Goal: Use online tool/utility: Utilize a website feature to perform a specific function

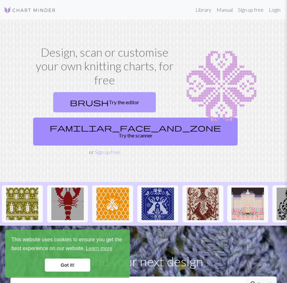
click at [116, 105] on link "brush Try the editor" at bounding box center [104, 102] width 103 height 20
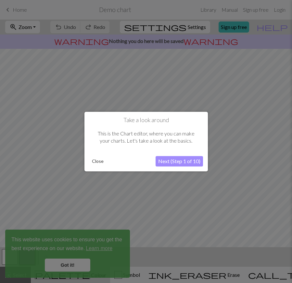
click at [180, 161] on button "Next (Step 1 of 10)" at bounding box center [179, 161] width 47 height 10
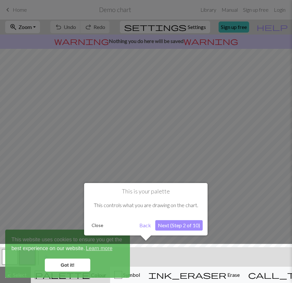
click at [98, 225] on button "Close" at bounding box center [97, 225] width 17 height 10
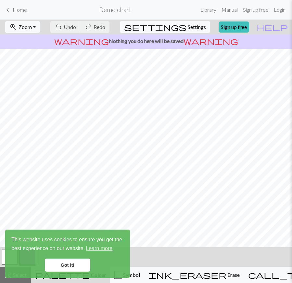
click at [11, 9] on span "keyboard_arrow_left" at bounding box center [8, 9] width 8 height 9
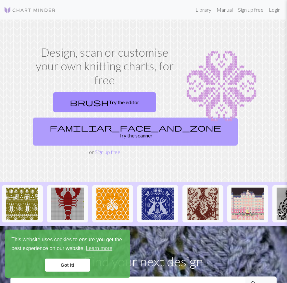
click at [114, 130] on link "familiar_face_and_zone Try the scanner" at bounding box center [135, 131] width 205 height 28
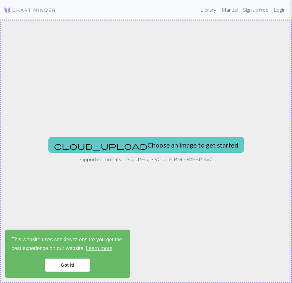
click at [162, 139] on button "cloud_upload Choose an image to get started" at bounding box center [146, 145] width 196 height 16
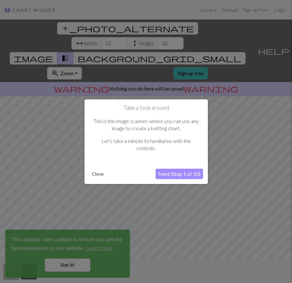
click at [95, 174] on button "Close" at bounding box center [97, 174] width 17 height 10
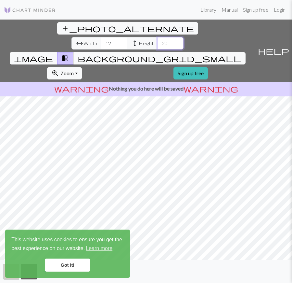
drag, startPoint x: 124, startPoint y: 29, endPoint x: 107, endPoint y: 30, distance: 16.3
click at [108, 37] on div "arrow_range Width 12 height Height 20" at bounding box center [128, 43] width 112 height 12
type input "100"
drag, startPoint x: 68, startPoint y: 27, endPoint x: 54, endPoint y: 28, distance: 14.3
click at [72, 37] on div "arrow_range Width 12 height Height 100" at bounding box center [128, 43] width 112 height 12
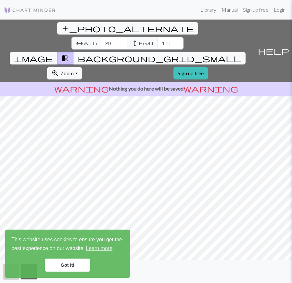
click at [75, 263] on link "Got it!" at bounding box center [68, 264] width 46 height 13
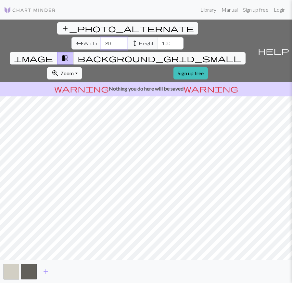
drag, startPoint x: 69, startPoint y: 28, endPoint x: 54, endPoint y: 30, distance: 15.5
click at [72, 37] on div "arrow_range Width 80 height Height 100" at bounding box center [128, 43] width 112 height 12
type input "90"
click at [158, 37] on input "100" at bounding box center [171, 43] width 26 height 12
drag, startPoint x: 126, startPoint y: 30, endPoint x: 100, endPoint y: 41, distance: 27.9
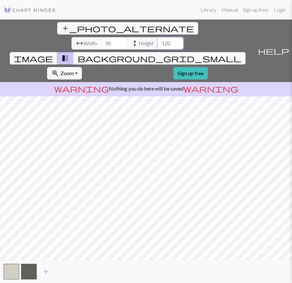
click at [103, 37] on div "arrow_range Width 90 height Height 120" at bounding box center [128, 43] width 112 height 12
click at [133, 262] on div "add_photo_alternate Change image arrow_range Width 90 height Height 100 image t…" at bounding box center [146, 151] width 292 height 263
click at [158, 37] on input "101" at bounding box center [171, 43] width 26 height 12
click at [158, 37] on input "102" at bounding box center [171, 43] width 26 height 12
click at [158, 37] on input "103" at bounding box center [171, 43] width 26 height 12
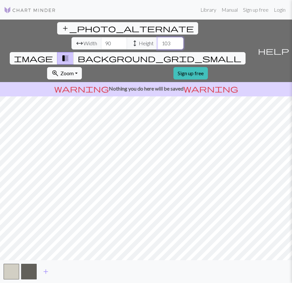
click at [158, 37] on input "104" at bounding box center [171, 43] width 26 height 12
click at [158, 37] on input "105" at bounding box center [171, 43] width 26 height 12
click at [158, 37] on input "106" at bounding box center [171, 43] width 26 height 12
click at [158, 37] on input "107" at bounding box center [171, 43] width 26 height 12
click at [158, 37] on input "108" at bounding box center [171, 43] width 26 height 12
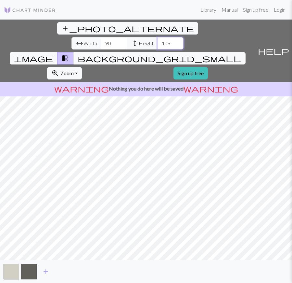
click at [158, 37] on input "109" at bounding box center [171, 43] width 26 height 12
click at [158, 37] on input "110" at bounding box center [171, 43] width 26 height 12
click at [158, 37] on input "111" at bounding box center [171, 43] width 26 height 12
click at [158, 37] on input "112" at bounding box center [171, 43] width 26 height 12
click at [158, 37] on input "113" at bounding box center [171, 43] width 26 height 12
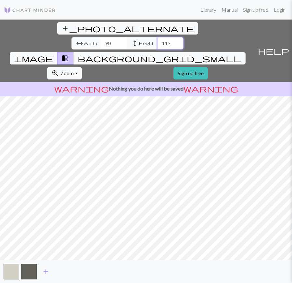
click at [158, 37] on input "114" at bounding box center [171, 43] width 26 height 12
click at [158, 37] on input "115" at bounding box center [171, 43] width 26 height 12
click at [158, 37] on input "116" at bounding box center [171, 43] width 26 height 12
click at [158, 37] on input "117" at bounding box center [171, 43] width 26 height 12
click at [158, 37] on input "118" at bounding box center [171, 43] width 26 height 12
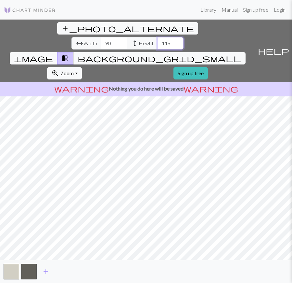
click at [158, 37] on input "119" at bounding box center [171, 43] width 26 height 12
click at [158, 37] on input "120" at bounding box center [171, 43] width 26 height 12
click at [158, 37] on input "121" at bounding box center [171, 43] width 26 height 12
click at [158, 37] on input "122" at bounding box center [171, 43] width 26 height 12
click at [158, 37] on input "123" at bounding box center [171, 43] width 26 height 12
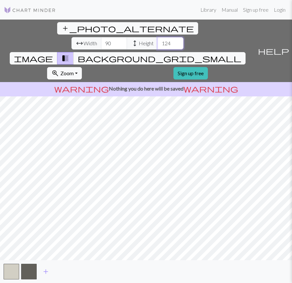
click at [158, 37] on input "124" at bounding box center [171, 43] width 26 height 12
click at [158, 37] on input "125" at bounding box center [171, 43] width 26 height 12
click at [158, 37] on input "126" at bounding box center [171, 43] width 26 height 12
click at [158, 37] on input "127" at bounding box center [171, 43] width 26 height 12
click at [158, 37] on input "128" at bounding box center [171, 43] width 26 height 12
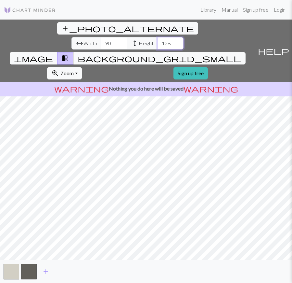
click at [158, 37] on input "129" at bounding box center [171, 43] width 26 height 12
click at [158, 37] on input "130" at bounding box center [171, 43] width 26 height 12
click at [158, 37] on input "131" at bounding box center [171, 43] width 26 height 12
click at [158, 37] on input "132" at bounding box center [171, 43] width 26 height 12
click at [158, 37] on input "133" at bounding box center [171, 43] width 26 height 12
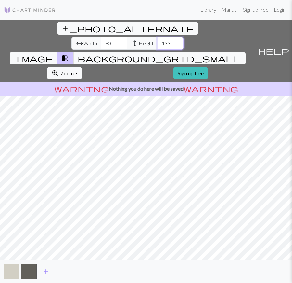
click at [158, 37] on input "134" at bounding box center [171, 43] width 26 height 12
click at [158, 37] on input "135" at bounding box center [171, 43] width 26 height 12
click at [158, 37] on input "136" at bounding box center [171, 43] width 26 height 12
click at [158, 37] on input "137" at bounding box center [171, 43] width 26 height 12
click at [158, 37] on input "138" at bounding box center [171, 43] width 26 height 12
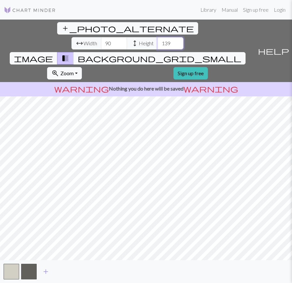
click at [158, 37] on input "139" at bounding box center [171, 43] width 26 height 12
click at [158, 37] on input "140" at bounding box center [171, 43] width 26 height 12
click at [158, 37] on input "141" at bounding box center [171, 43] width 26 height 12
click at [158, 37] on input "142" at bounding box center [171, 43] width 26 height 12
click at [158, 37] on input "143" at bounding box center [171, 43] width 26 height 12
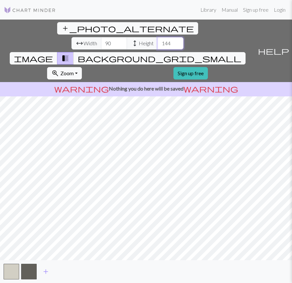
click at [158, 37] on input "144" at bounding box center [171, 43] width 26 height 12
click at [158, 37] on input "145" at bounding box center [171, 43] width 26 height 12
click at [158, 37] on input "146" at bounding box center [171, 43] width 26 height 12
click at [158, 37] on input "147" at bounding box center [171, 43] width 26 height 12
type input "148"
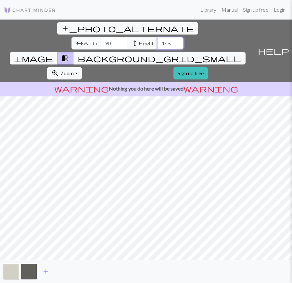
click at [158, 37] on input "148" at bounding box center [171, 43] width 26 height 12
click at [101, 37] on input "91" at bounding box center [114, 43] width 26 height 12
click at [101, 37] on input "92" at bounding box center [114, 43] width 26 height 12
click at [101, 37] on input "93" at bounding box center [114, 43] width 26 height 12
click at [101, 37] on input "94" at bounding box center [114, 43] width 26 height 12
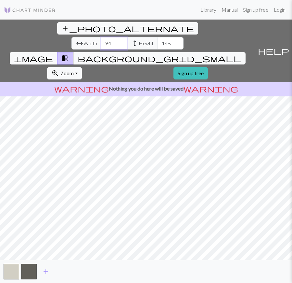
click at [101, 37] on input "95" at bounding box center [114, 43] width 26 height 12
click at [101, 37] on input "96" at bounding box center [114, 43] width 26 height 12
click at [101, 37] on input "97" at bounding box center [114, 43] width 26 height 12
click at [101, 37] on input "98" at bounding box center [114, 43] width 26 height 12
click at [101, 37] on input "99" at bounding box center [114, 43] width 26 height 12
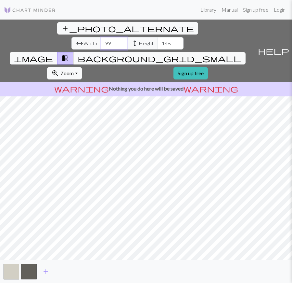
click at [101, 37] on input "100" at bounding box center [114, 43] width 26 height 12
click at [101, 37] on input "101" at bounding box center [114, 43] width 26 height 12
type input "102"
click at [101, 37] on input "102" at bounding box center [114, 43] width 26 height 12
click at [158, 37] on input "149" at bounding box center [171, 43] width 26 height 12
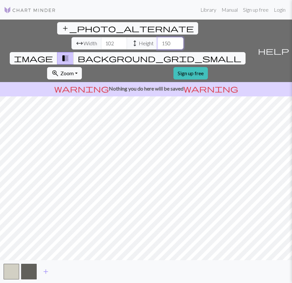
click at [158, 37] on input "150" at bounding box center [171, 43] width 26 height 12
click at [158, 37] on input "151" at bounding box center [171, 43] width 26 height 12
click at [158, 37] on input "152" at bounding box center [171, 43] width 26 height 12
click at [158, 37] on input "153" at bounding box center [171, 43] width 26 height 12
click at [158, 37] on input "154" at bounding box center [171, 43] width 26 height 12
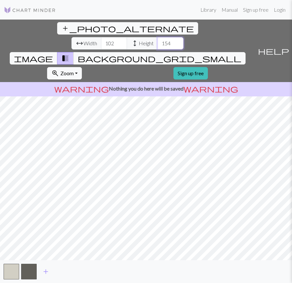
click at [158, 37] on input "155" at bounding box center [171, 43] width 26 height 12
click at [158, 37] on input "156" at bounding box center [171, 43] width 26 height 12
click at [158, 37] on input "157" at bounding box center [171, 43] width 26 height 12
click at [158, 37] on input "158" at bounding box center [171, 43] width 26 height 12
click at [158, 37] on input "159" at bounding box center [171, 43] width 26 height 12
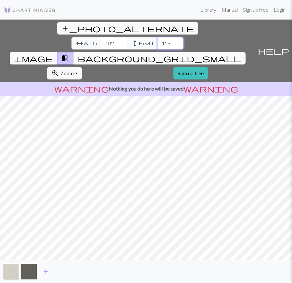
click at [158, 37] on input "160" at bounding box center [171, 43] width 26 height 12
click at [158, 37] on input "161" at bounding box center [171, 43] width 26 height 12
click at [158, 37] on input "162" at bounding box center [171, 43] width 26 height 12
click at [158, 37] on input "163" at bounding box center [171, 43] width 26 height 12
click at [158, 37] on input "164" at bounding box center [171, 43] width 26 height 12
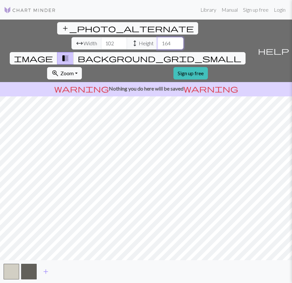
click at [158, 37] on input "165" at bounding box center [171, 43] width 26 height 12
click at [158, 37] on input "166" at bounding box center [171, 43] width 26 height 12
click at [158, 37] on input "167" at bounding box center [171, 43] width 26 height 12
click at [158, 37] on input "168" at bounding box center [171, 43] width 26 height 12
click at [158, 37] on input "169" at bounding box center [171, 43] width 26 height 12
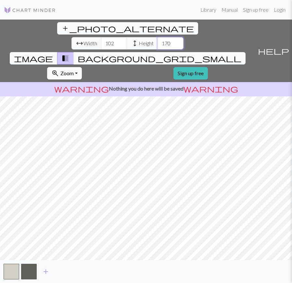
click at [158, 37] on input "170" at bounding box center [171, 43] width 26 height 12
click at [158, 37] on input "171" at bounding box center [171, 43] width 26 height 12
click at [158, 37] on input "172" at bounding box center [171, 43] width 26 height 12
type input "173"
click at [158, 37] on input "173" at bounding box center [171, 43] width 26 height 12
